Goal: Task Accomplishment & Management: Use online tool/utility

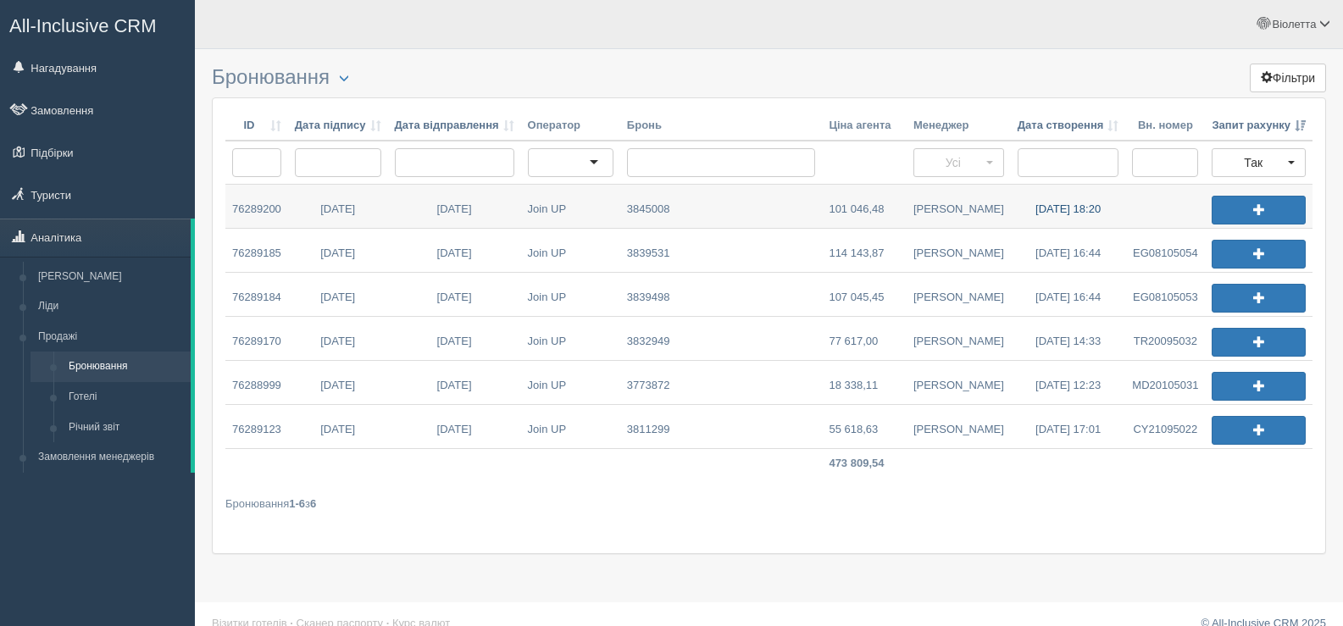
click at [1036, 208] on link "04.09.2025 18:20" at bounding box center [1068, 206] width 115 height 43
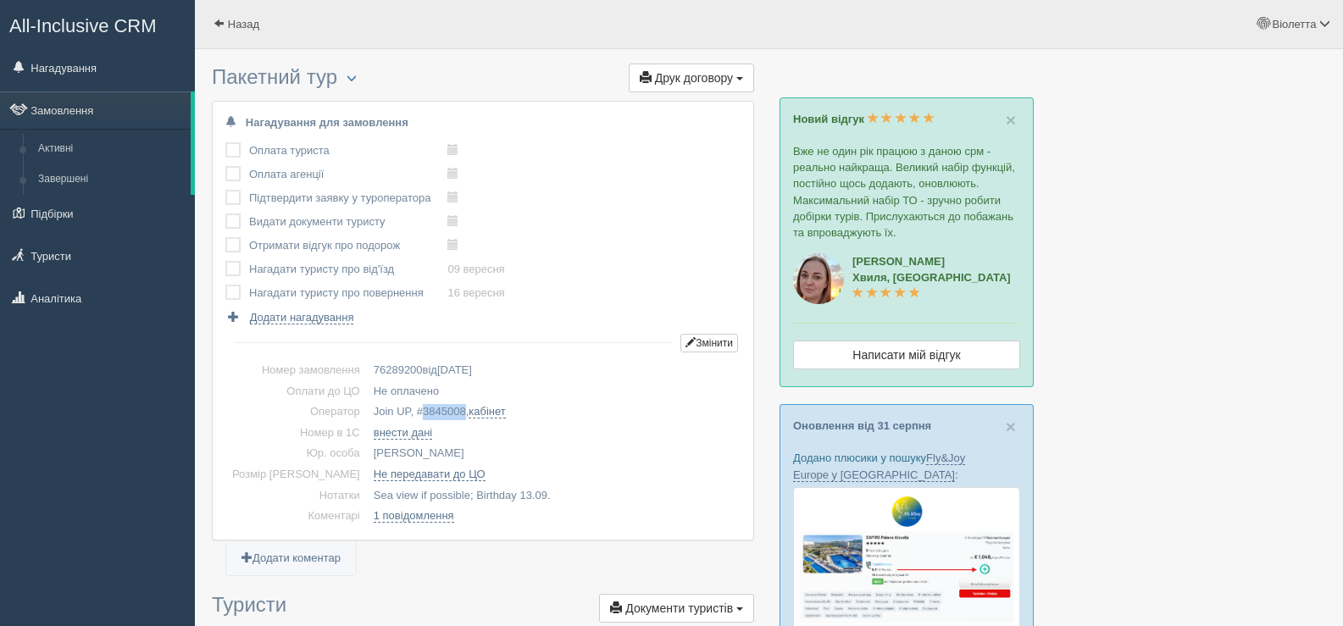
click at [435, 409] on span "3845008" at bounding box center [444, 411] width 43 height 13
click at [354, 79] on span "button" at bounding box center [352, 78] width 10 height 10
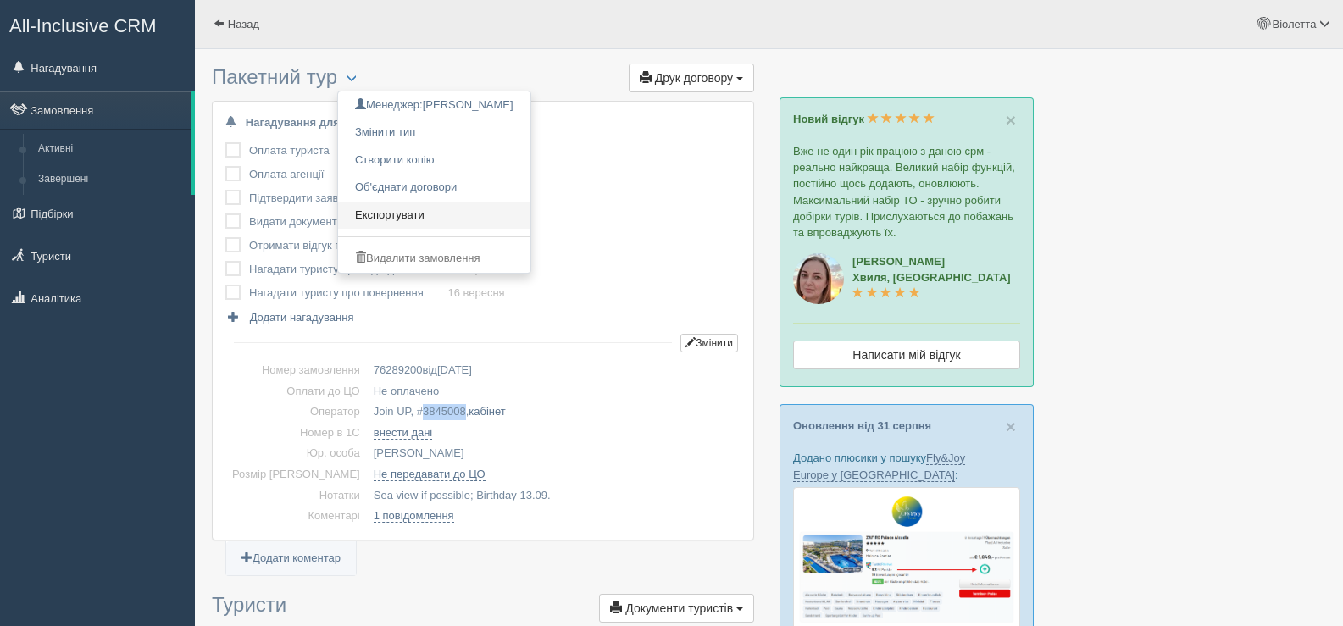
click at [384, 218] on link "Експортувати" at bounding box center [434, 216] width 192 height 28
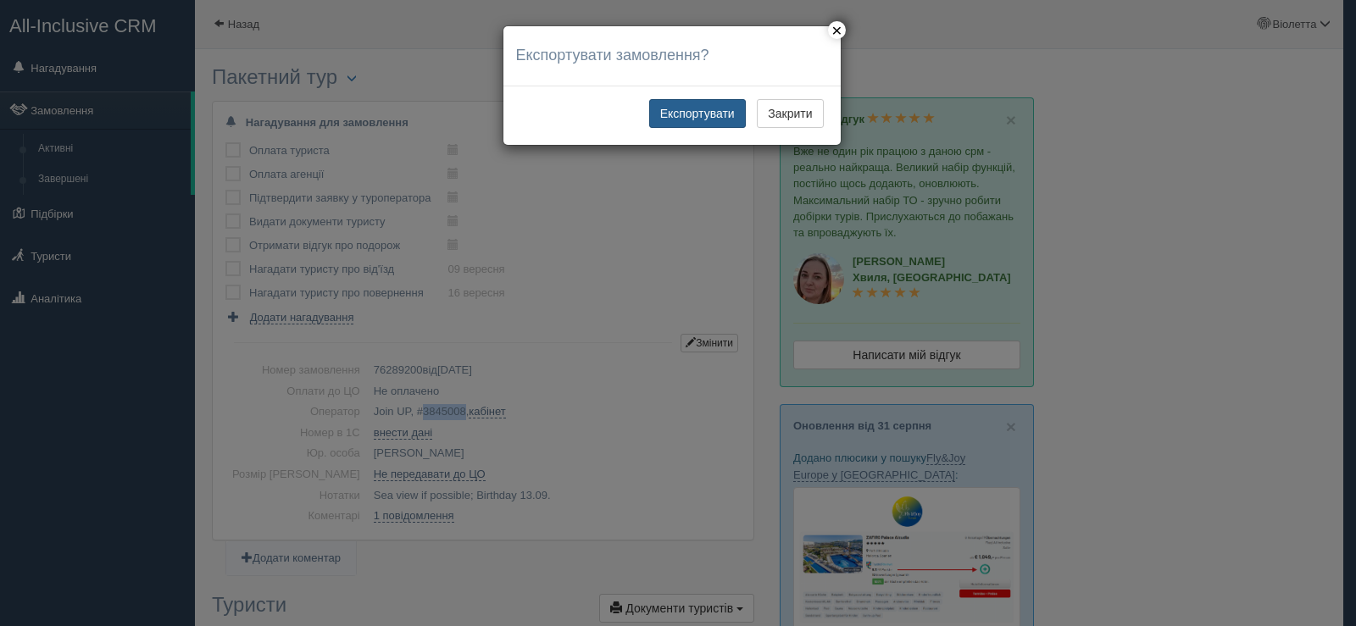
click at [691, 110] on button "Експортувати" at bounding box center [697, 113] width 97 height 29
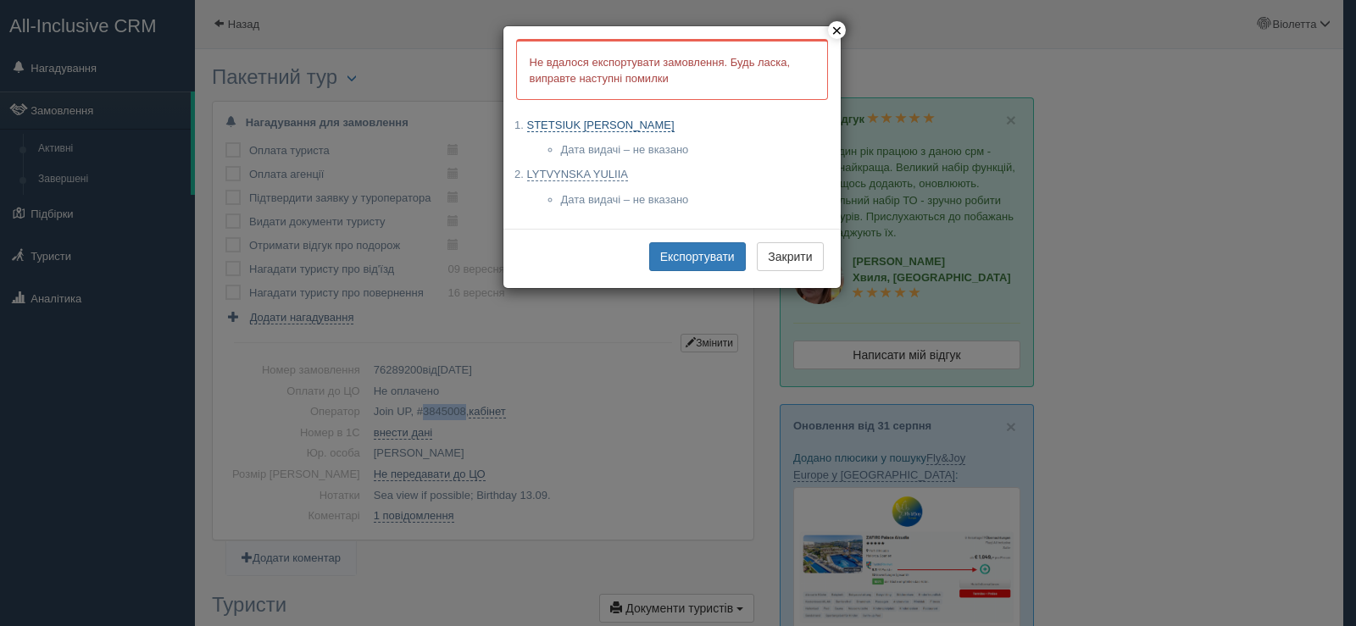
click at [606, 125] on link "STETSIUK ZHANNA" at bounding box center [600, 126] width 147 height 14
click at [694, 258] on button "Експортувати" at bounding box center [697, 256] width 97 height 29
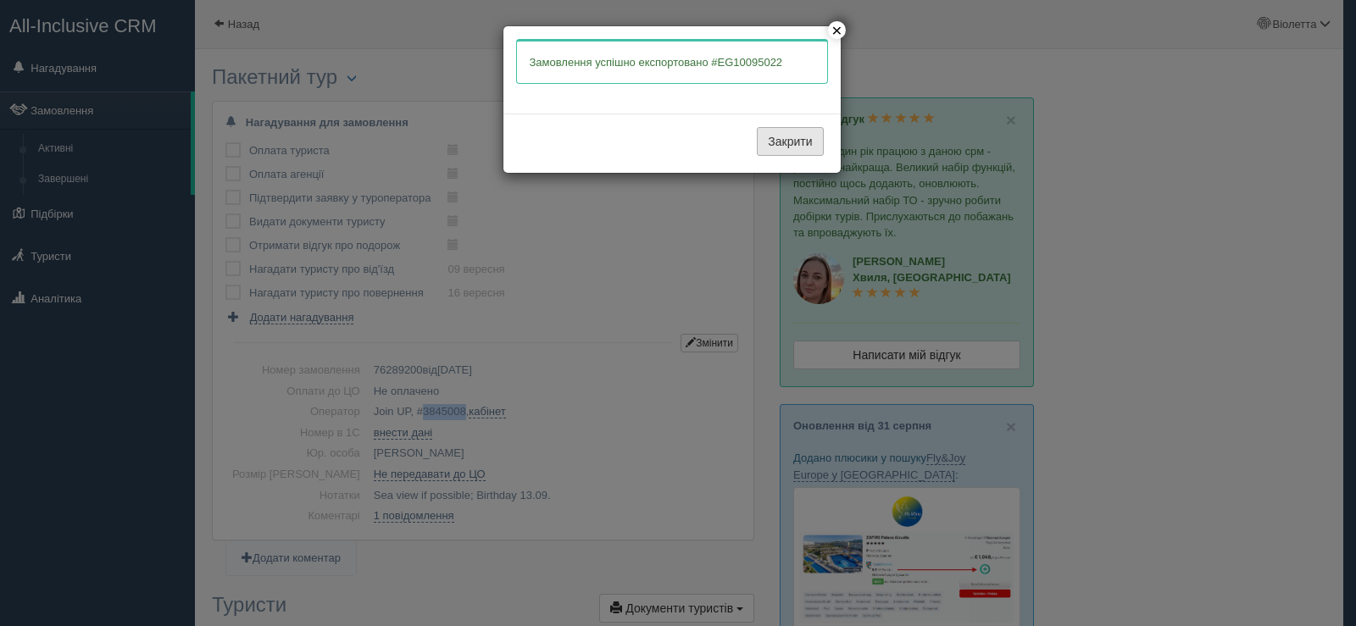
click at [782, 151] on button "Закрити" at bounding box center [790, 141] width 66 height 29
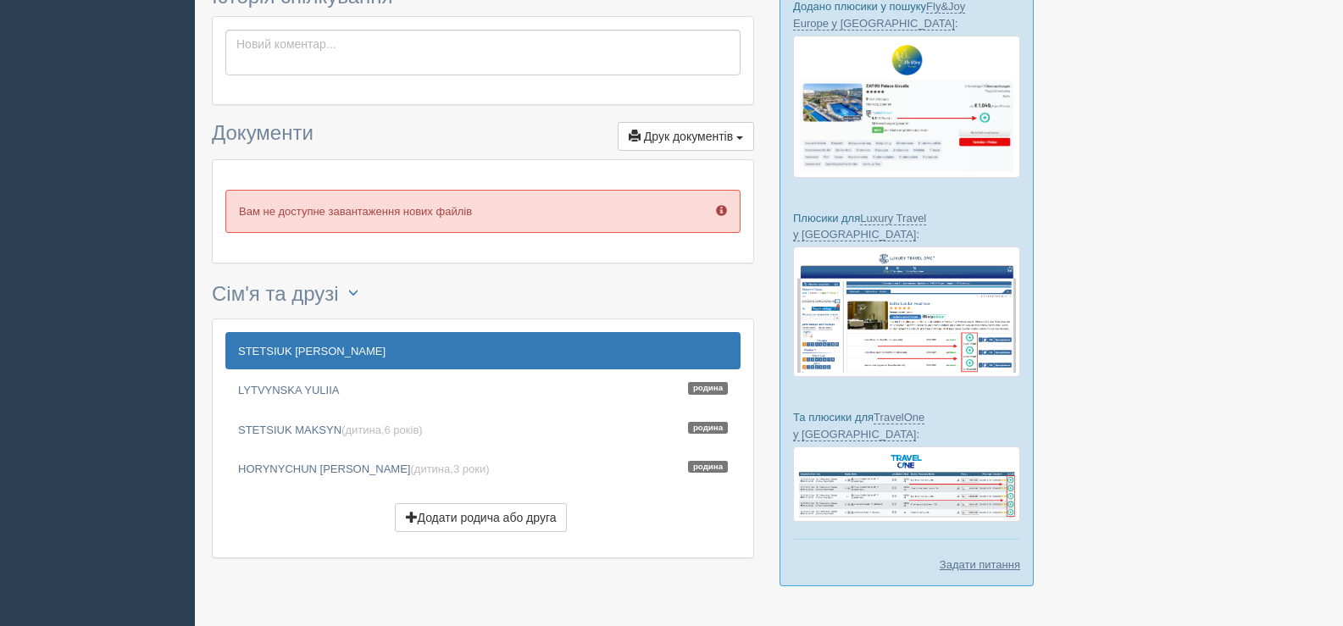
scroll to position [477, 0]
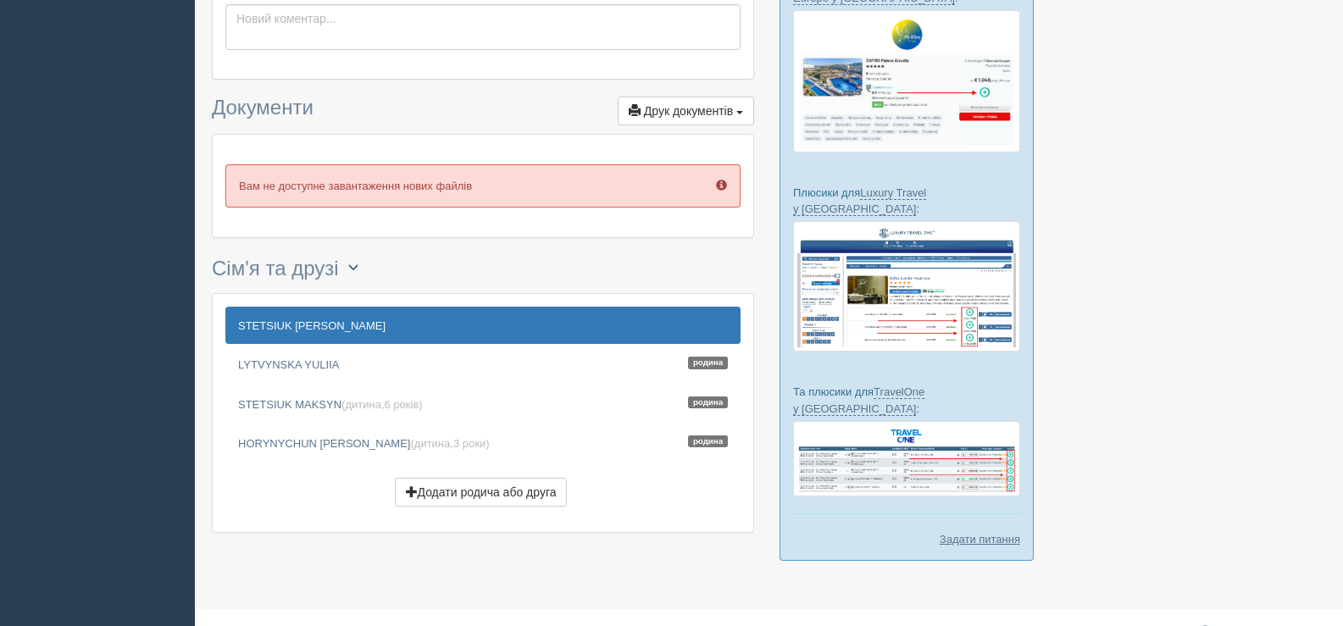
click at [353, 264] on span "button" at bounding box center [353, 267] width 10 height 10
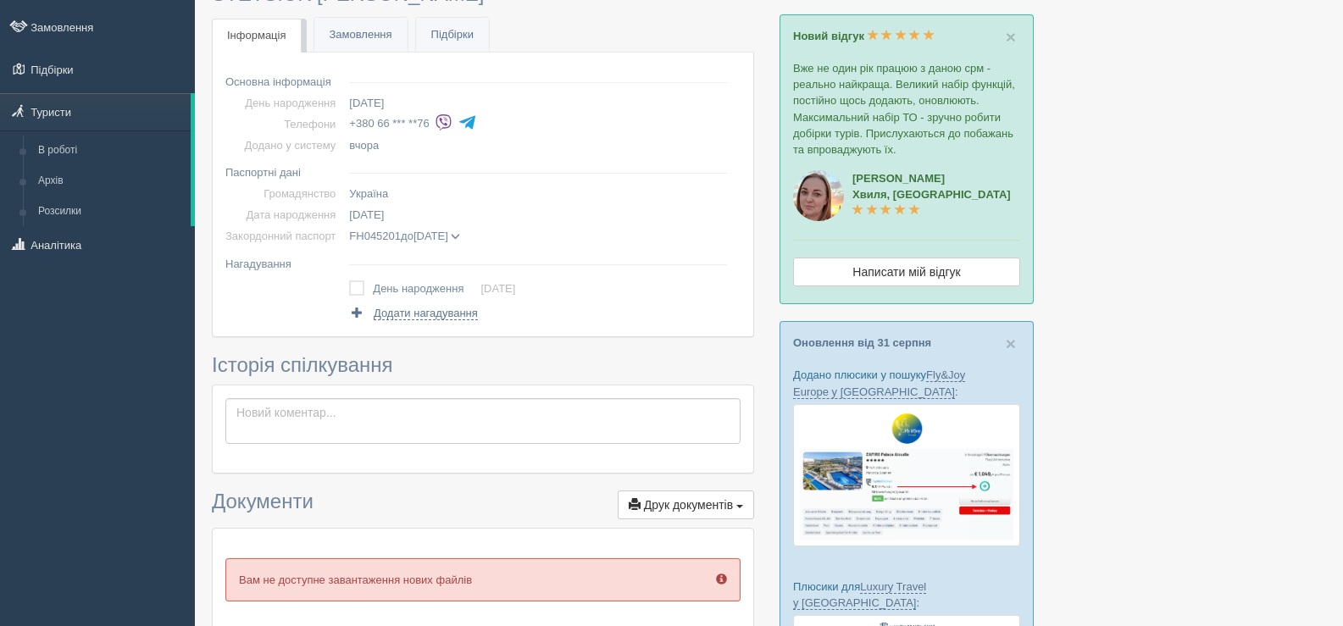
scroll to position [53, 0]
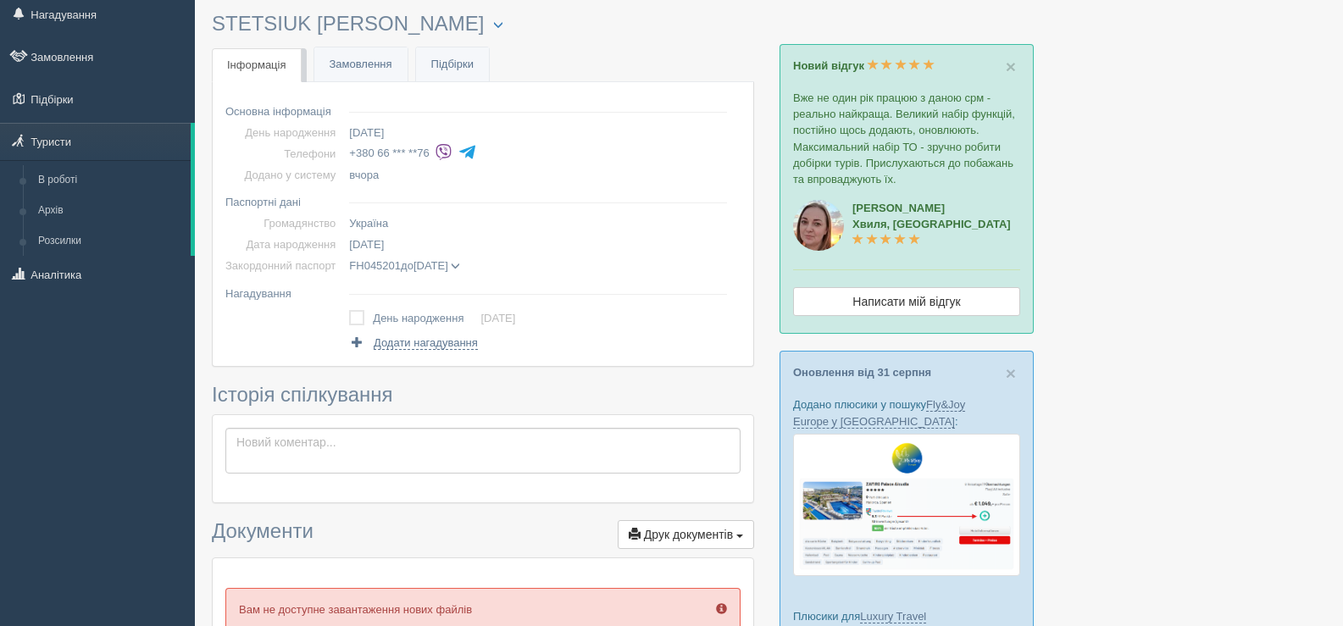
click at [460, 264] on span at bounding box center [455, 266] width 9 height 9
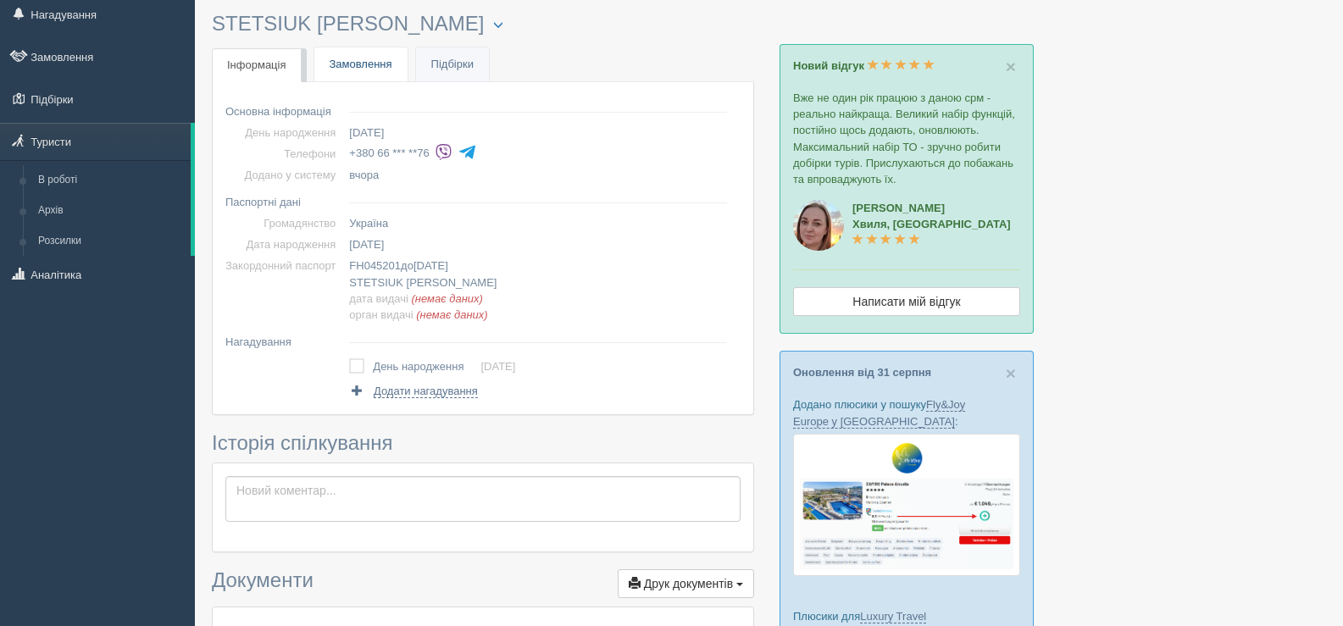
click at [360, 71] on link "Замовлення" at bounding box center [360, 64] width 93 height 35
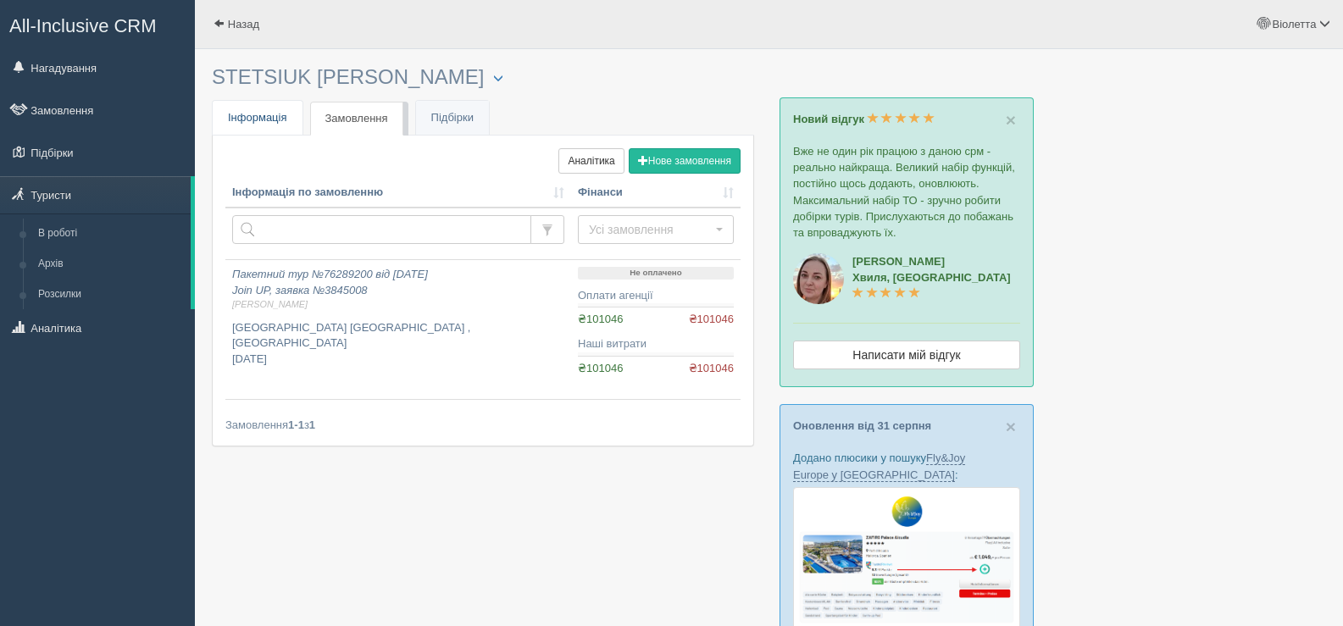
click at [253, 122] on span "Інформація" at bounding box center [257, 117] width 59 height 13
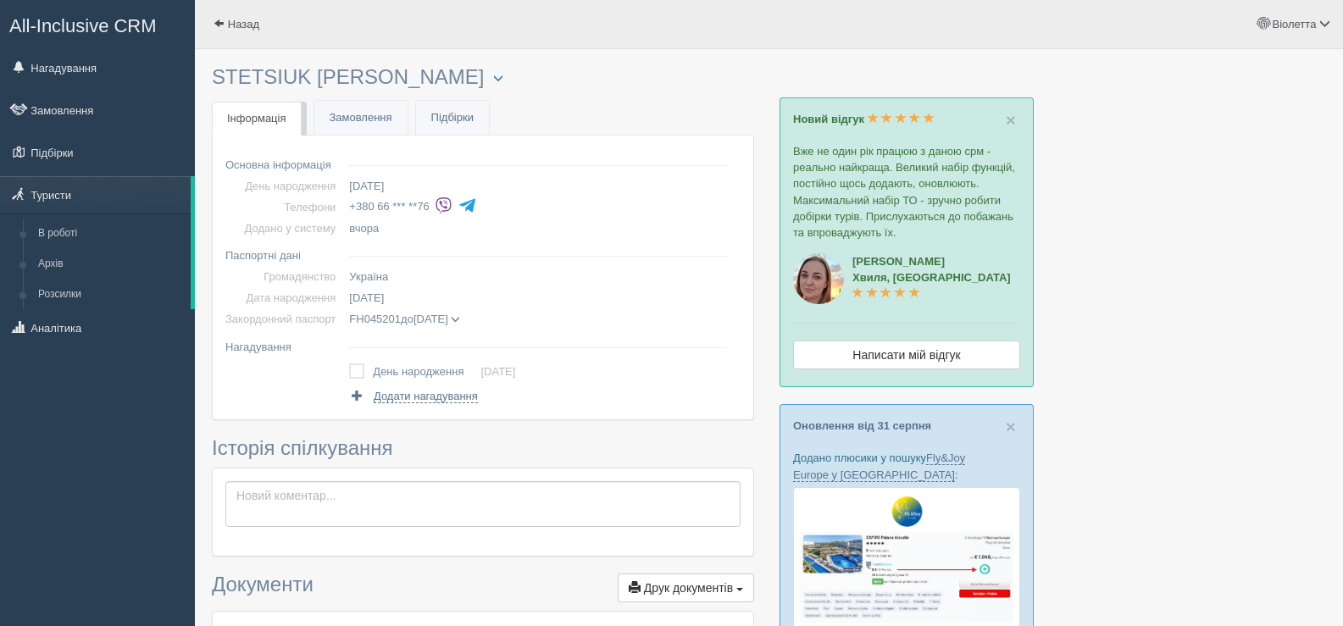
click at [1194, 135] on div at bounding box center [769, 556] width 1114 height 997
click at [218, 24] on span at bounding box center [219, 23] width 11 height 11
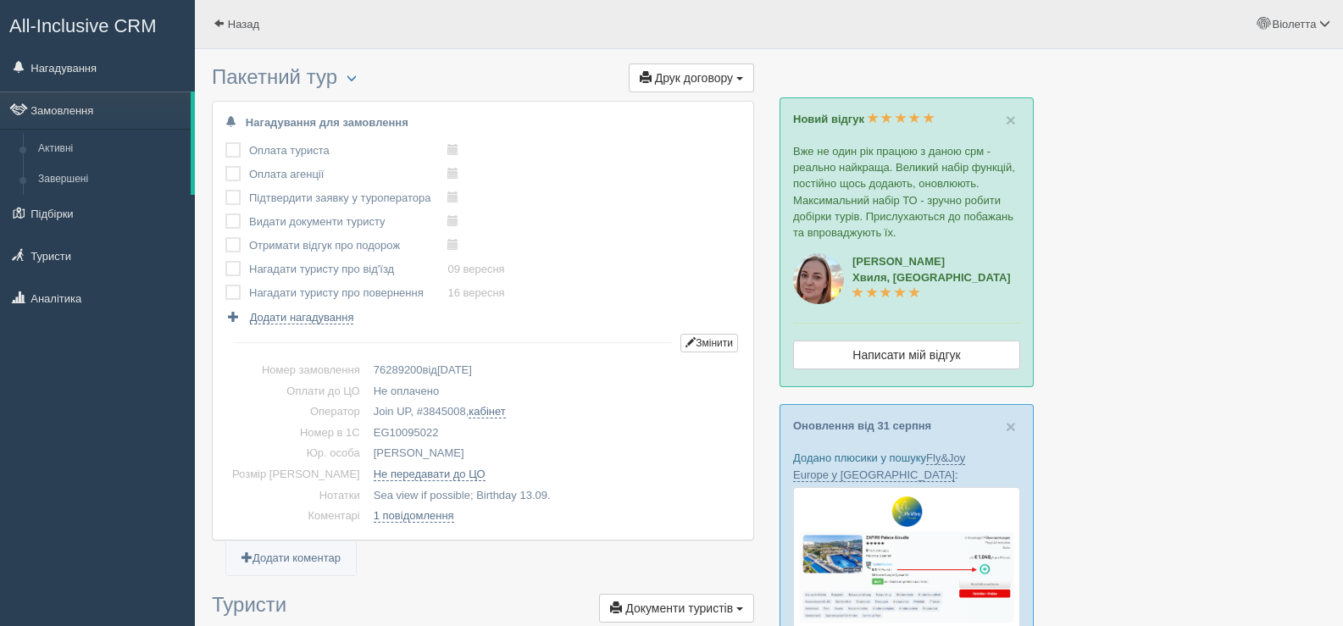
drag, startPoint x: 411, startPoint y: 433, endPoint x: 342, endPoint y: 429, distance: 68.8
click at [367, 429] on td "EG10095022" at bounding box center [554, 433] width 374 height 21
drag, startPoint x: 358, startPoint y: 426, endPoint x: 366, endPoint y: 430, distance: 9.1
copy td "EG10095022"
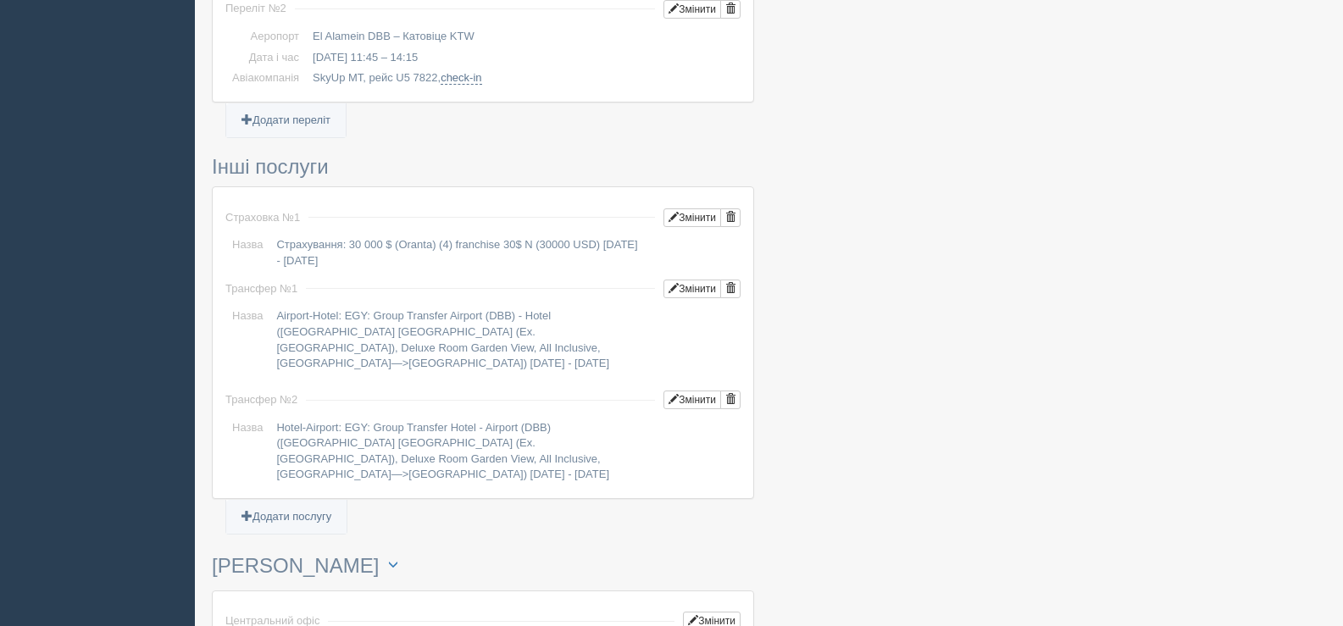
scroll to position [1525, 0]
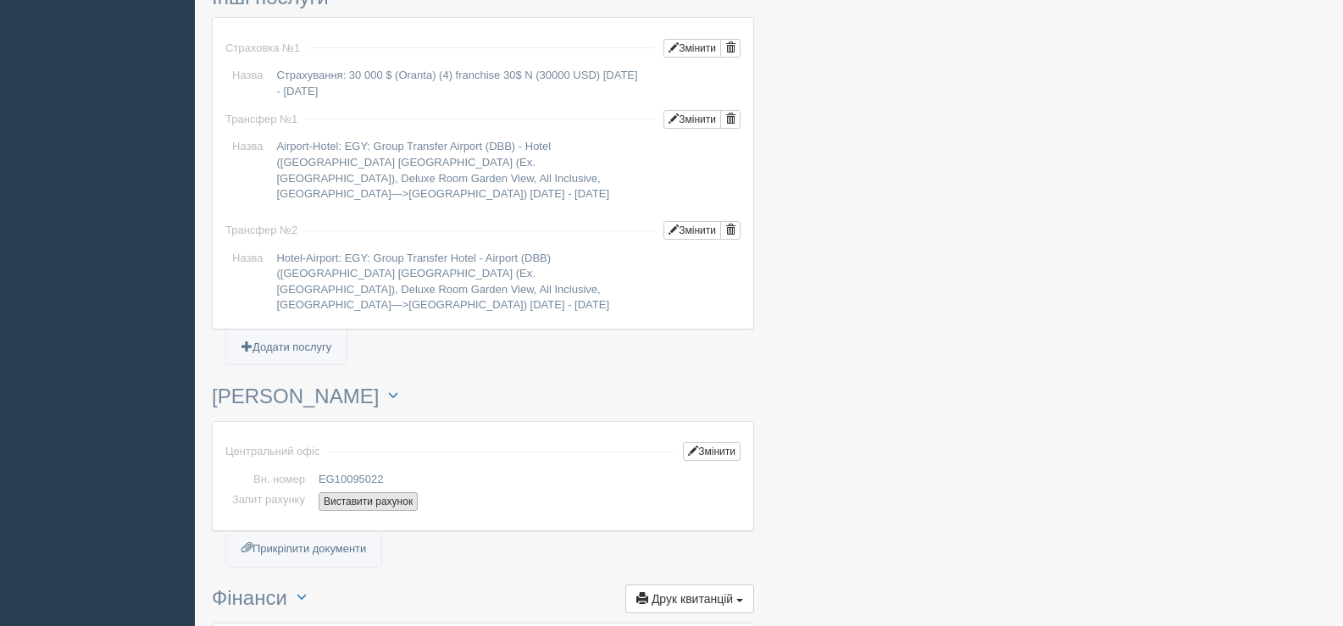
click at [346, 492] on button "Виставити рахунок" at bounding box center [368, 501] width 99 height 19
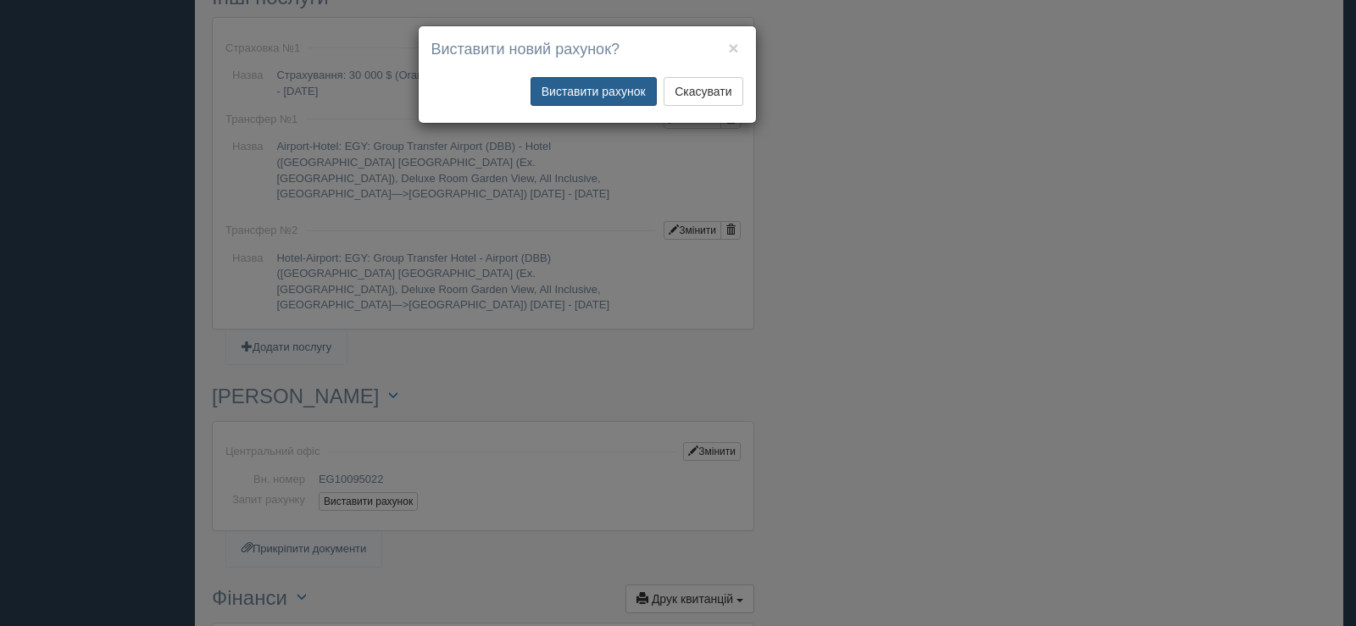
click at [589, 87] on button "Виставити рахунок" at bounding box center [593, 91] width 126 height 29
click at [733, 43] on button "×" at bounding box center [733, 48] width 10 height 18
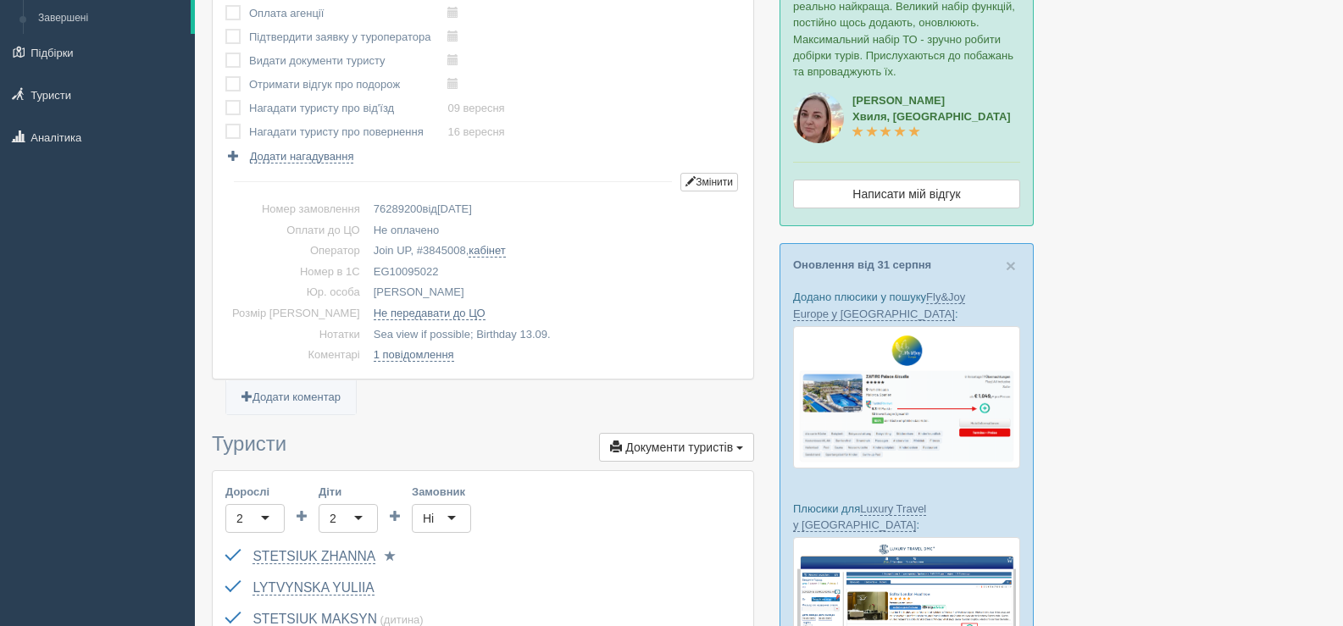
scroll to position [0, 0]
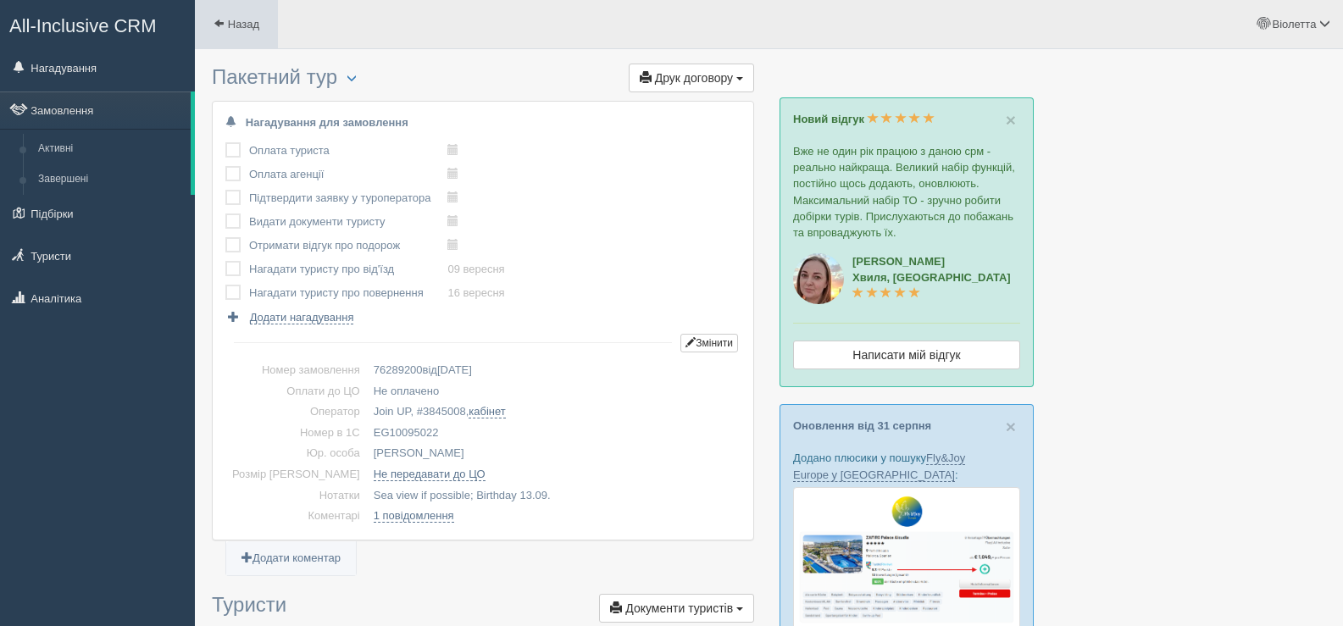
click at [215, 22] on span at bounding box center [219, 23] width 11 height 11
